Goal: Task Accomplishment & Management: Use online tool/utility

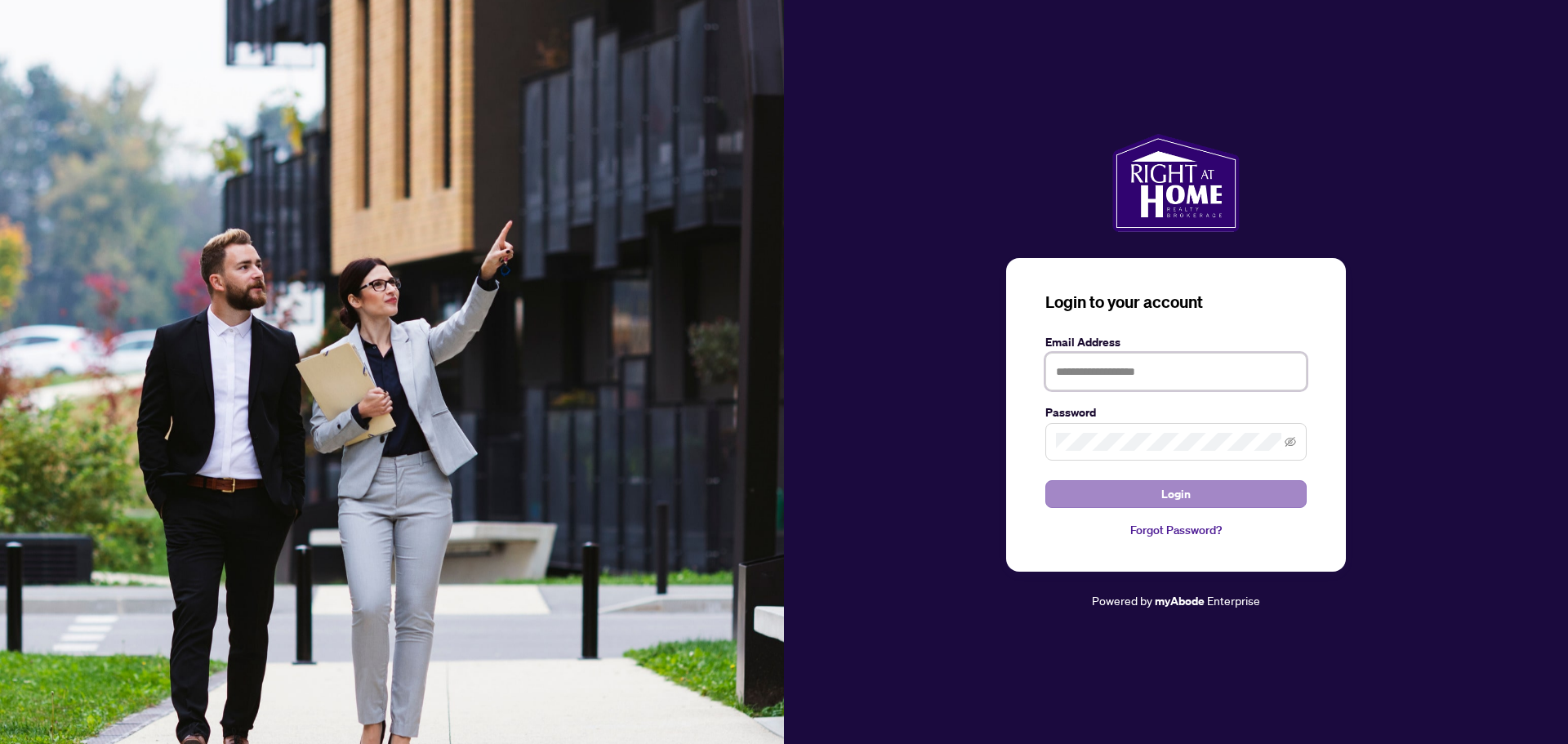
type input "**********"
click at [1183, 496] on span "Login" at bounding box center [1176, 494] width 29 height 27
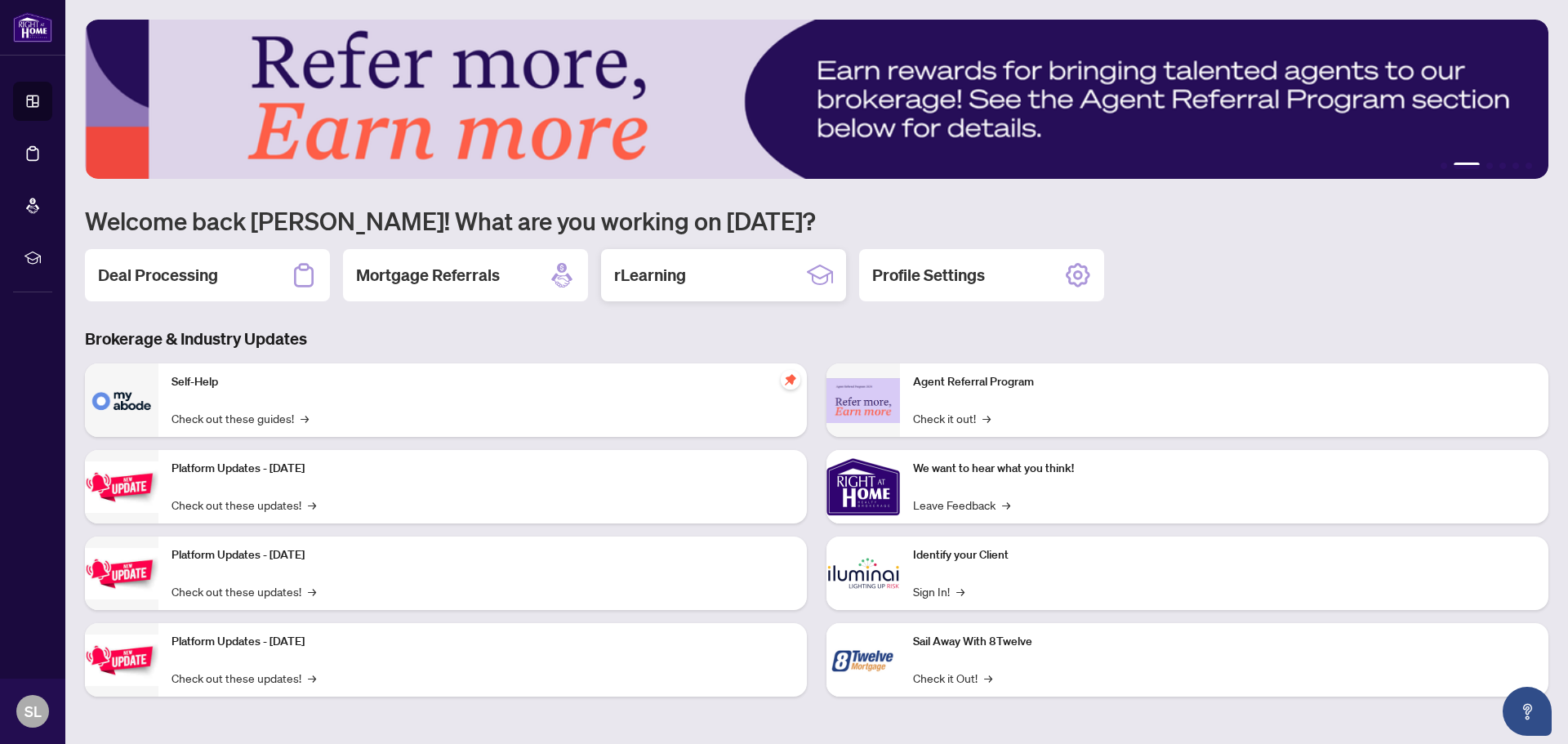
click at [810, 267] on icon at bounding box center [820, 275] width 27 height 27
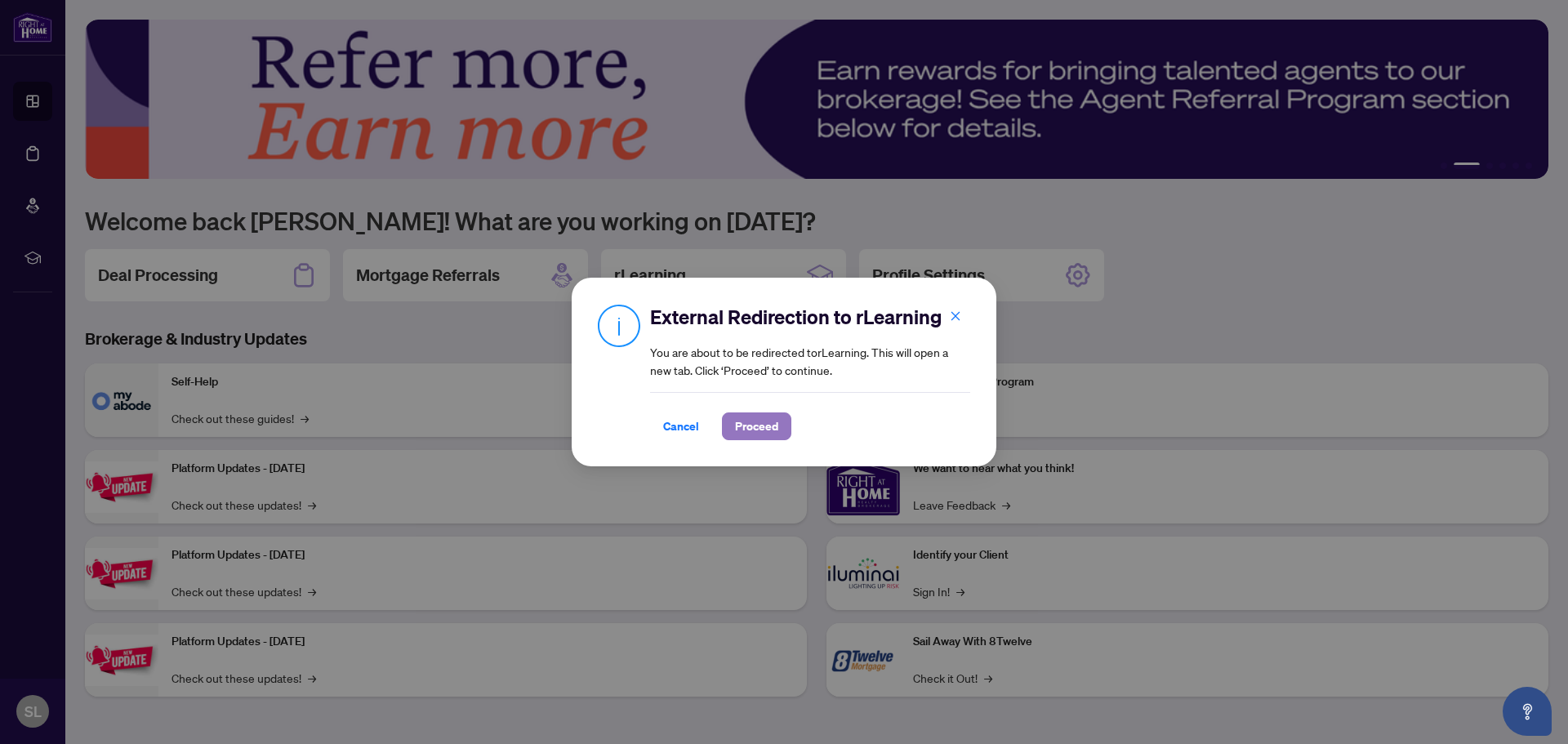
click at [752, 430] on span "Proceed" at bounding box center [757, 426] width 44 height 27
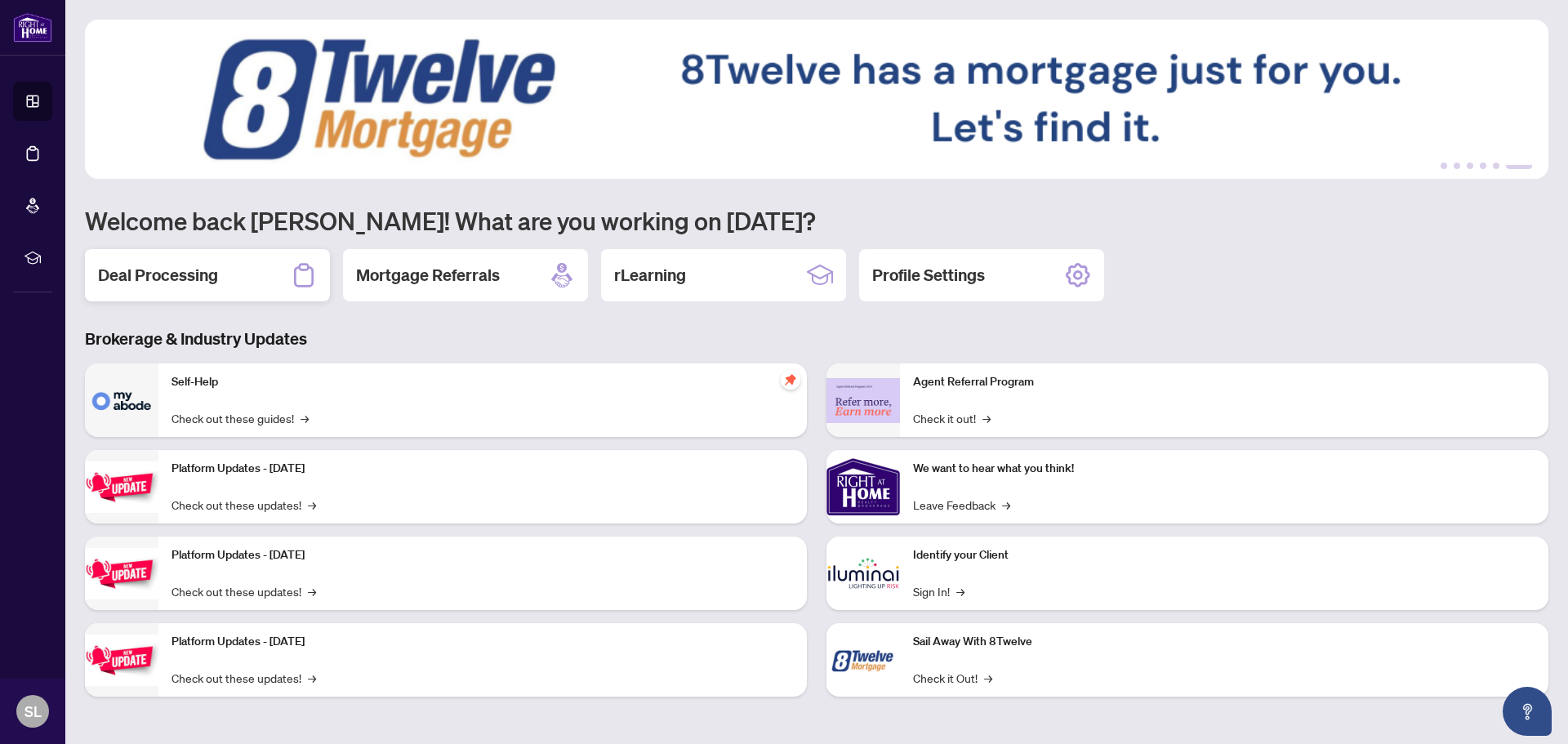
click at [171, 272] on h2 "Deal Processing" at bounding box center [157, 275] width 120 height 23
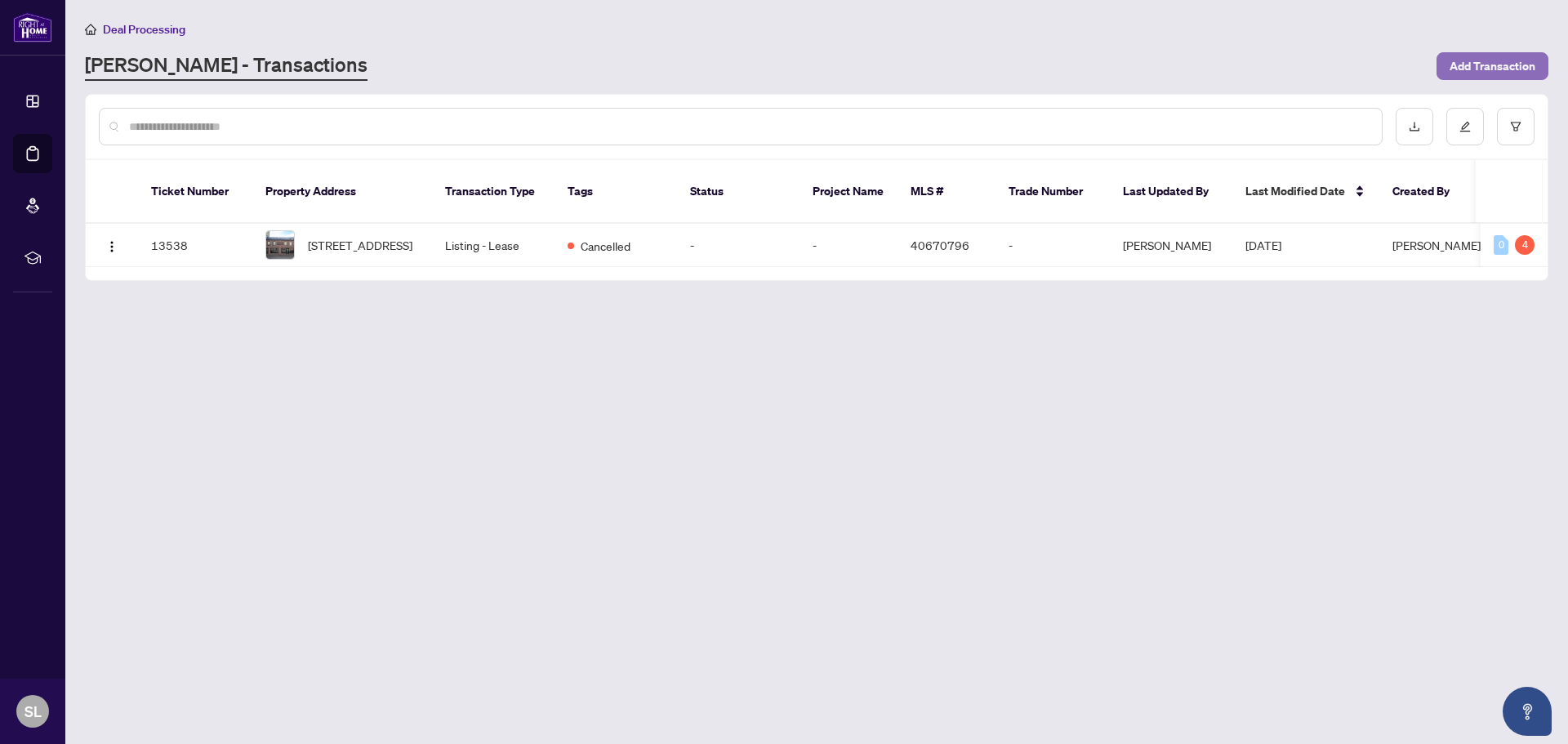
click at [1497, 67] on span "Add Transaction" at bounding box center [1492, 66] width 85 height 27
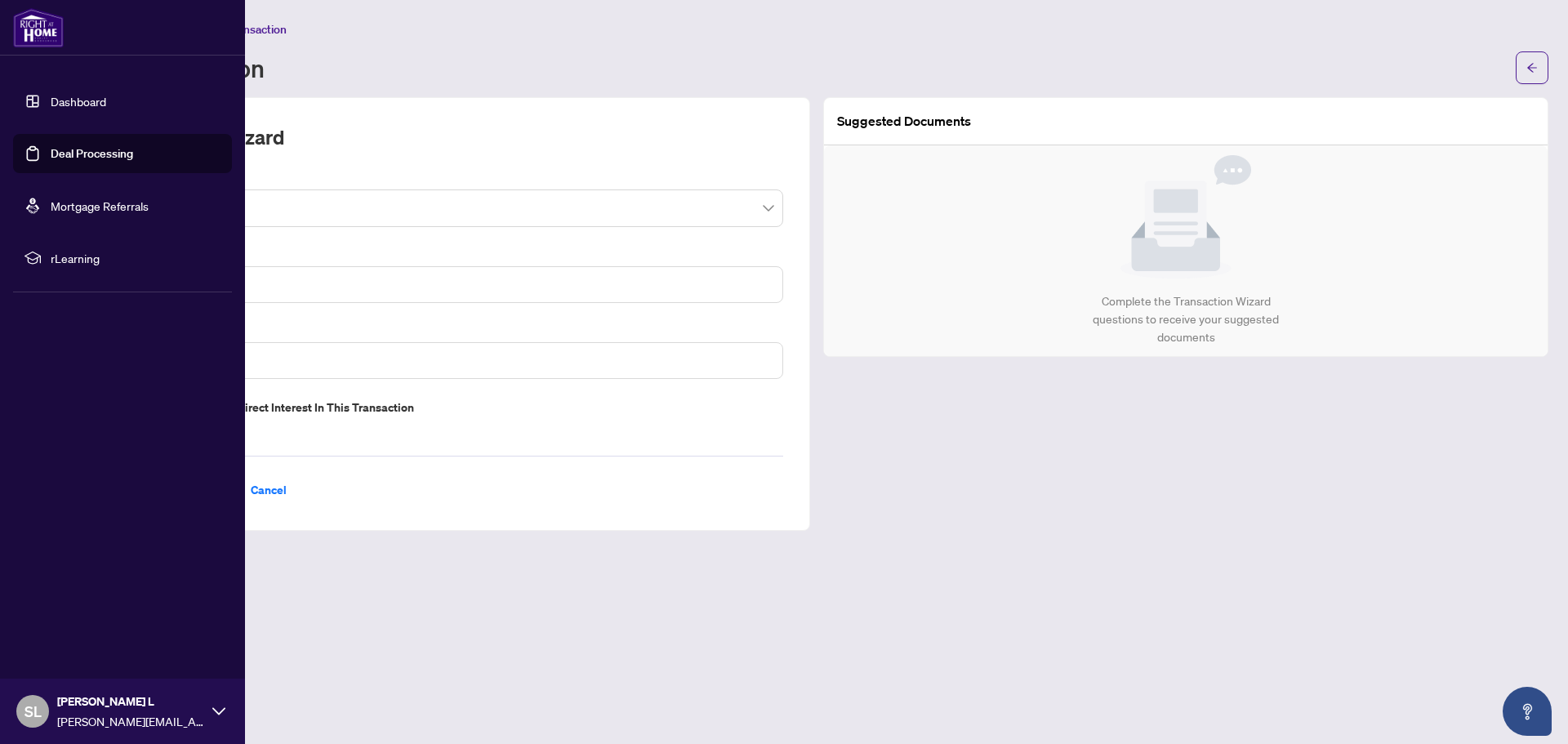
click at [65, 259] on span "rLearning" at bounding box center [135, 258] width 170 height 18
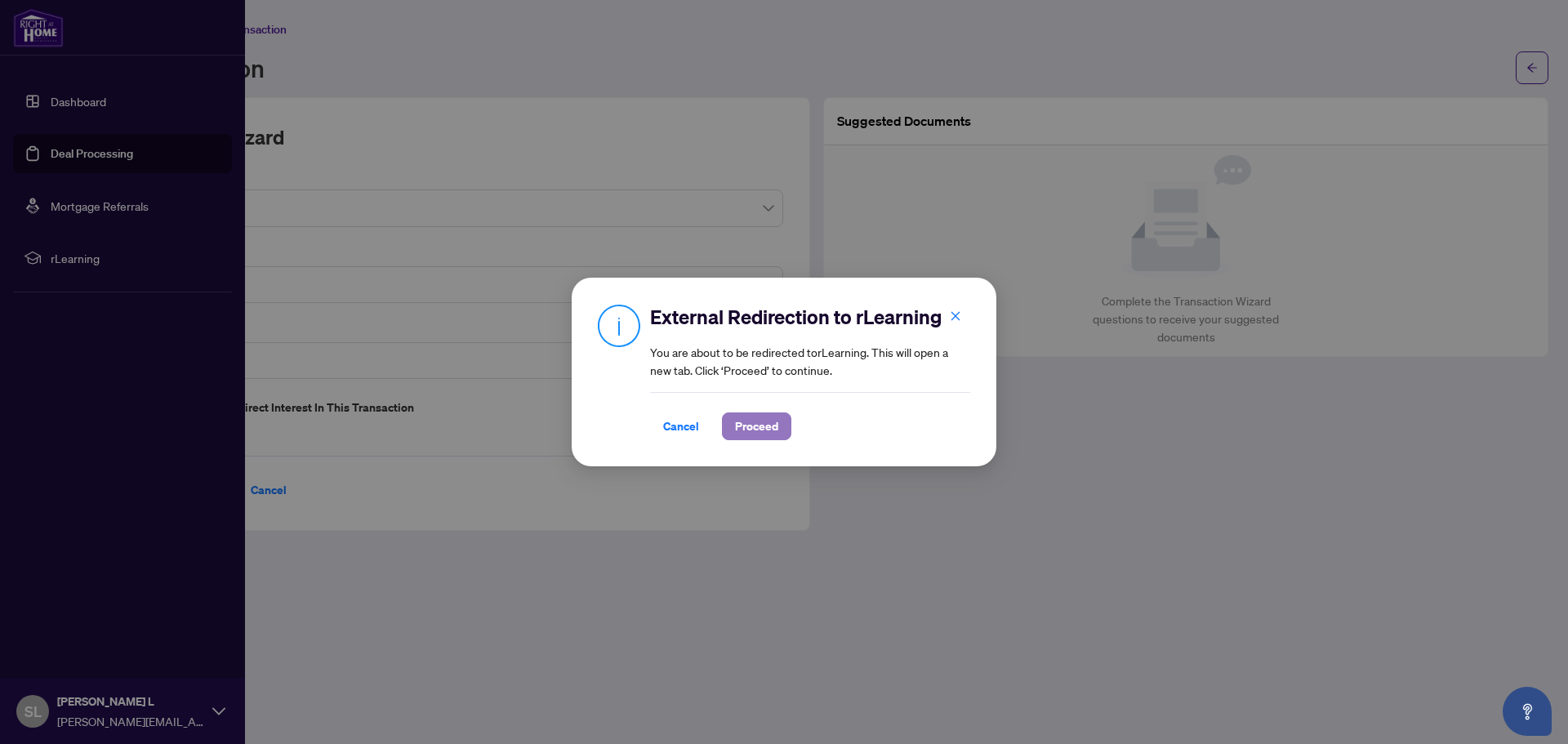
click at [752, 422] on span "Proceed" at bounding box center [757, 426] width 44 height 27
